Goal: Transaction & Acquisition: Purchase product/service

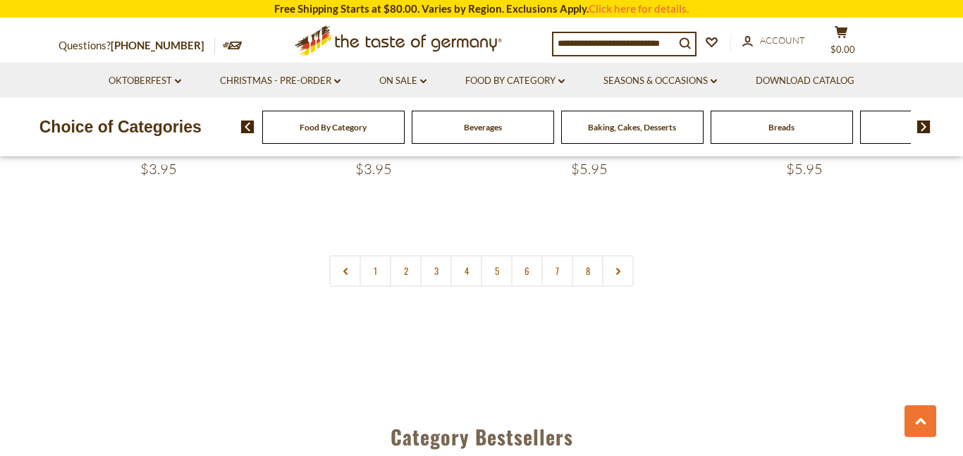
scroll to position [3508, 0]
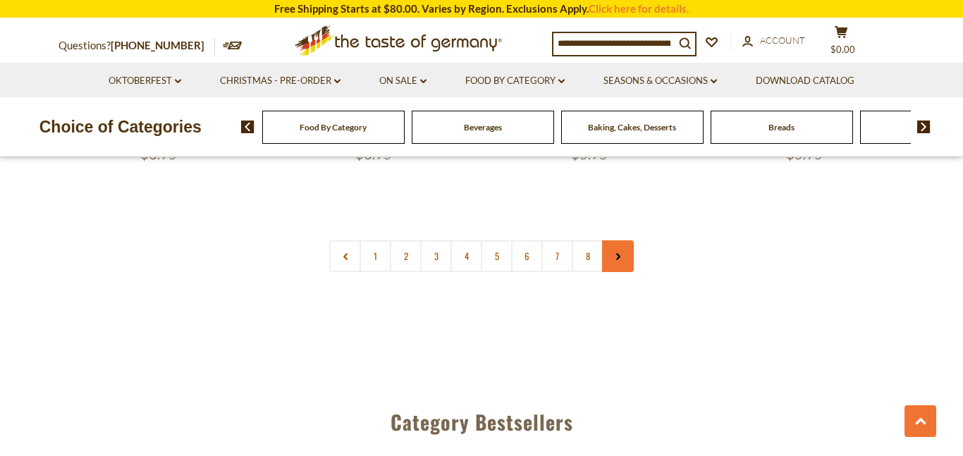
click at [604, 241] on link at bounding box center [618, 257] width 32 height 32
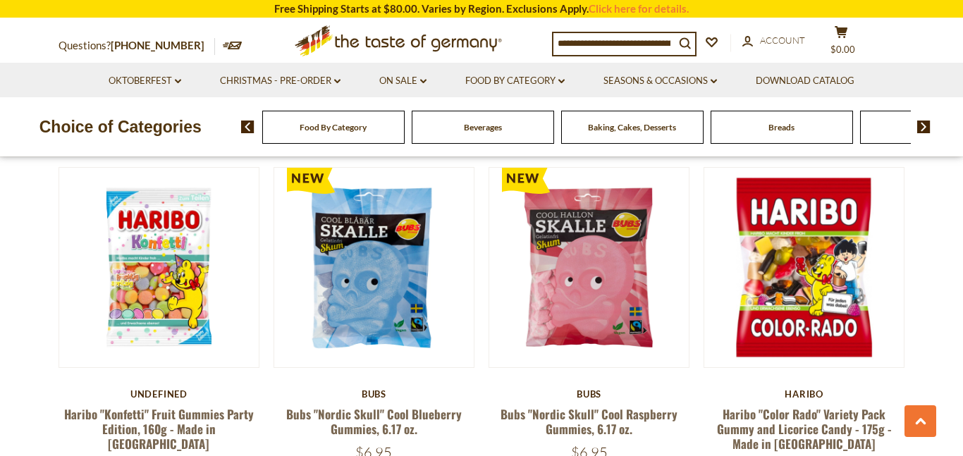
scroll to position [1806, 0]
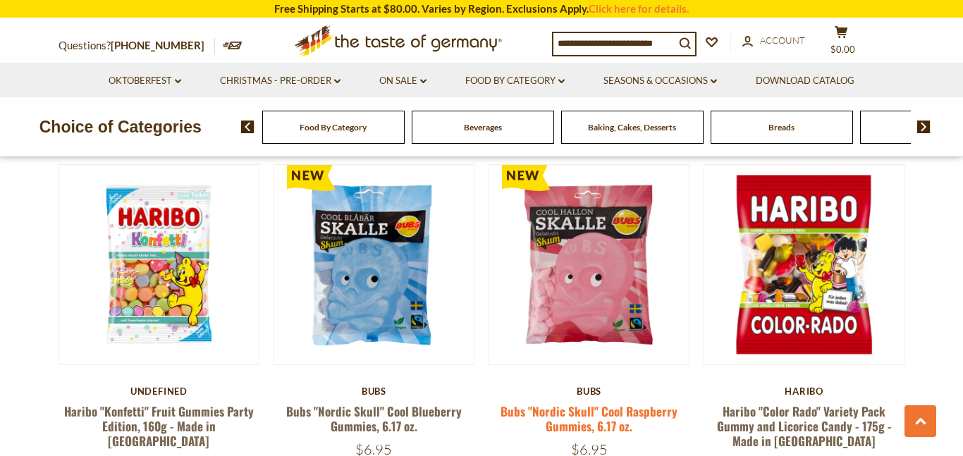
click at [627, 403] on link "Bubs "Nordic Skull" Cool Raspberry Gummies, 6.17 oz." at bounding box center [589, 419] width 177 height 32
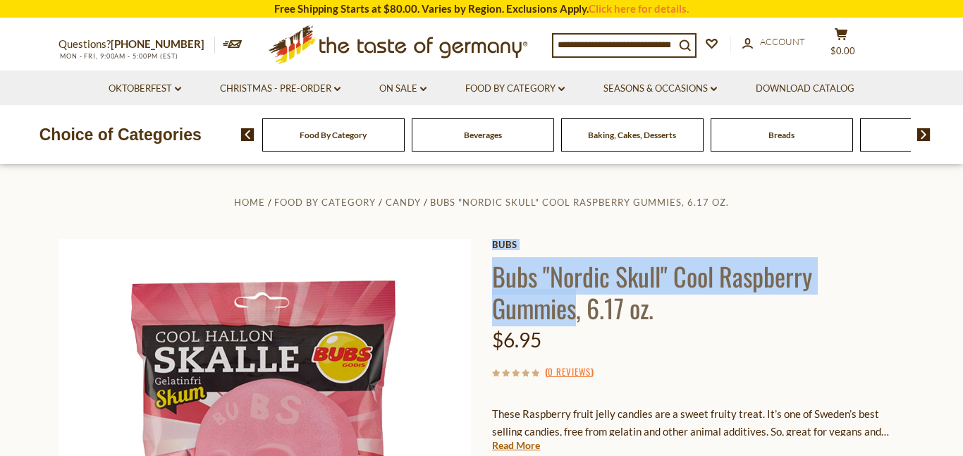
drag, startPoint x: 577, startPoint y: 308, endPoint x: 490, endPoint y: 284, distance: 90.0
click at [490, 284] on div "Home Food By Category Candy Bubs "Nordic Skull" Cool Raspberry Gummies, 6.17 oz…" at bounding box center [482, 464] width 868 height 542
click at [578, 316] on h1 "Bubs "Nordic Skull" Cool Raspberry Gummies, 6.17 oz." at bounding box center [698, 291] width 413 height 63
drag, startPoint x: 578, startPoint y: 316, endPoint x: 505, endPoint y: 281, distance: 80.5
click at [505, 281] on h1 "Bubs "Nordic Skull" Cool Raspberry Gummies, 6.17 oz." at bounding box center [698, 291] width 413 height 63
